Goal: Task Accomplishment & Management: Manage account settings

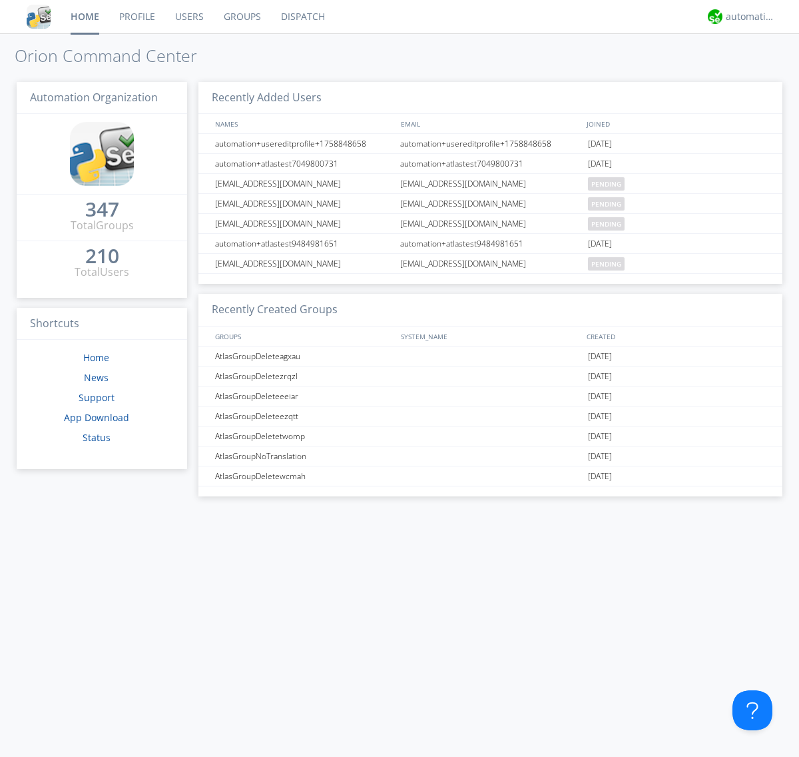
click at [189, 17] on link "Users" at bounding box center [189, 16] width 49 height 33
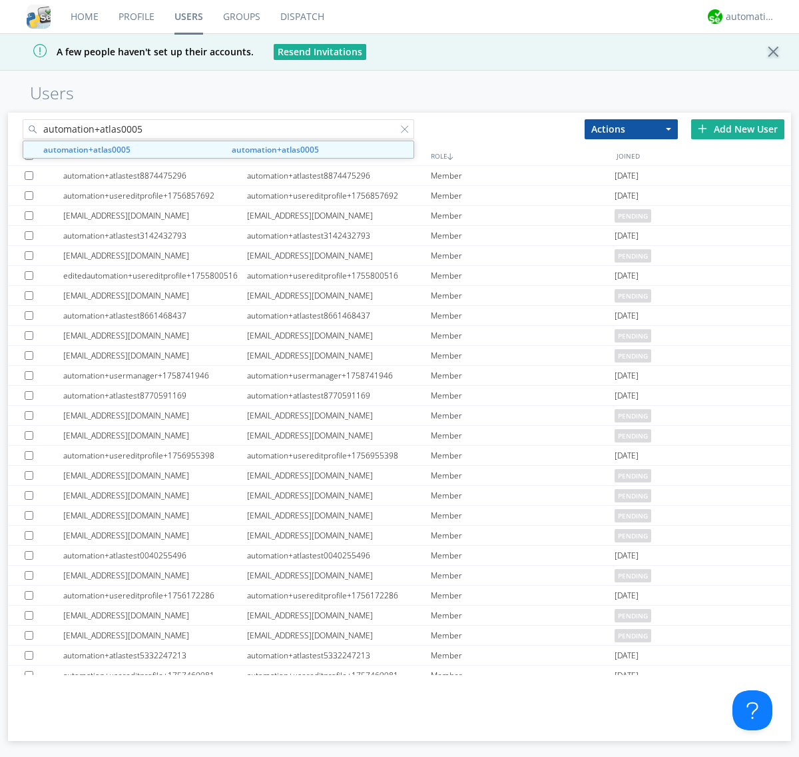
type input "automation+atlas0005"
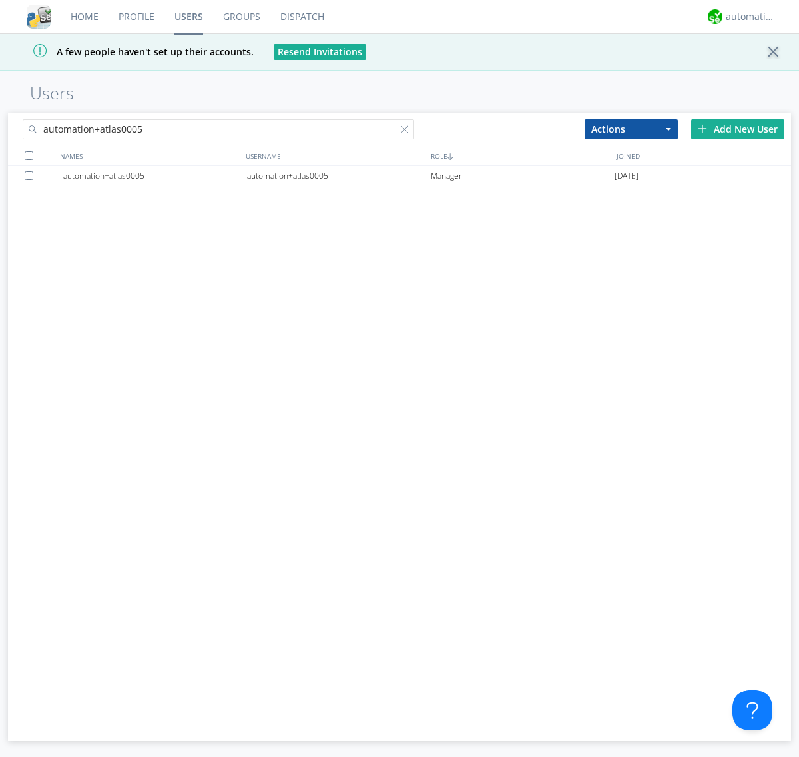
click at [338, 175] on div "automation+atlas0005" at bounding box center [339, 176] width 184 height 20
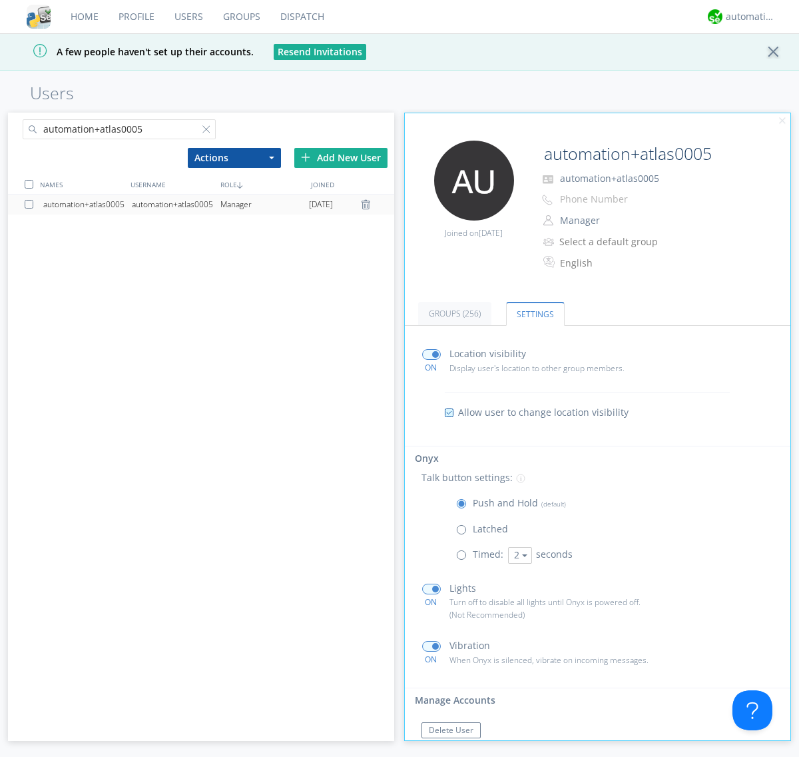
click at [464, 532] on span at bounding box center [464, 532] width 17 height 17
click at [0, 0] on input "radio" at bounding box center [0, 0] width 0 height 0
click at [464, 506] on span at bounding box center [464, 506] width 17 height 17
click at [0, 0] on input "radio" at bounding box center [0, 0] width 0 height 0
click at [747, 17] on div "automation+atlas" at bounding box center [751, 16] width 50 height 13
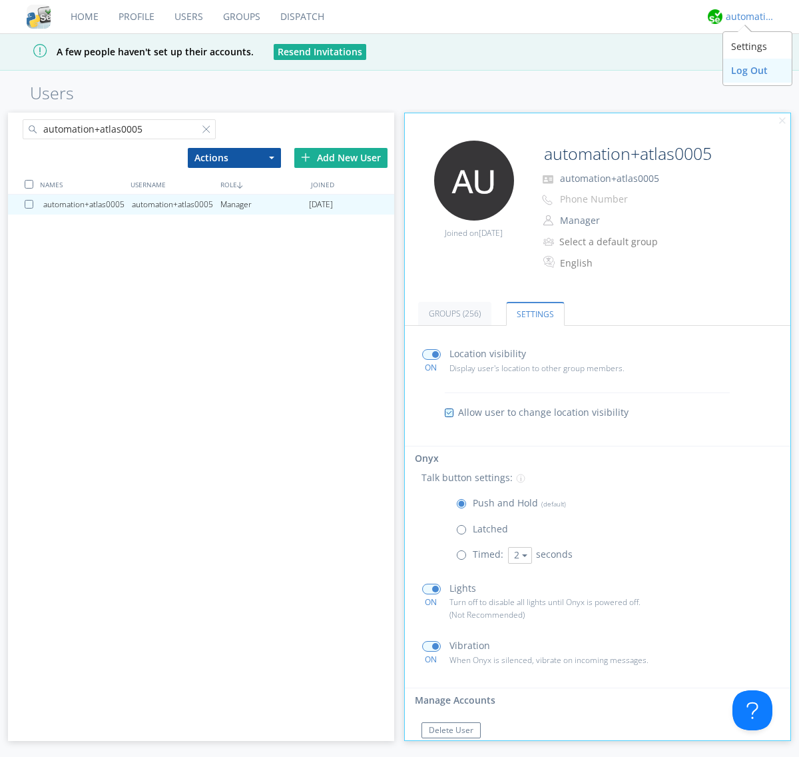
click at [757, 70] on div "Log Out" at bounding box center [757, 71] width 69 height 24
